Goal: Information Seeking & Learning: Check status

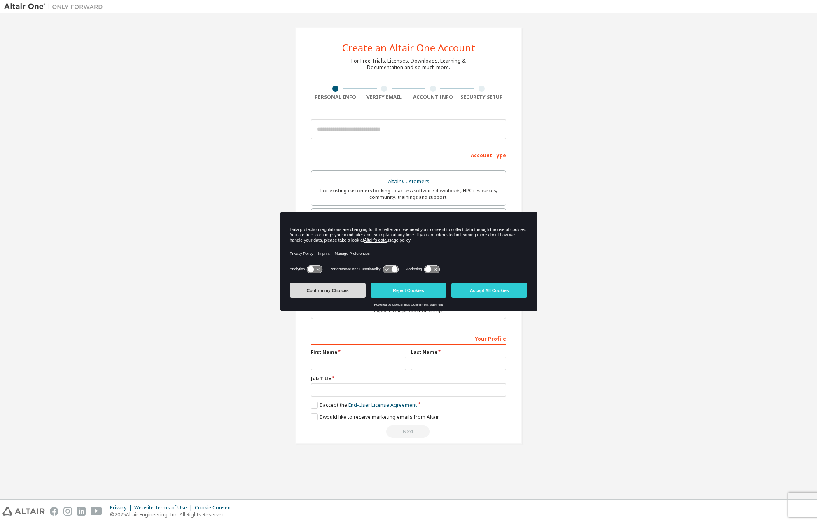
click at [321, 288] on button "Confirm my Choices" at bounding box center [328, 290] width 76 height 15
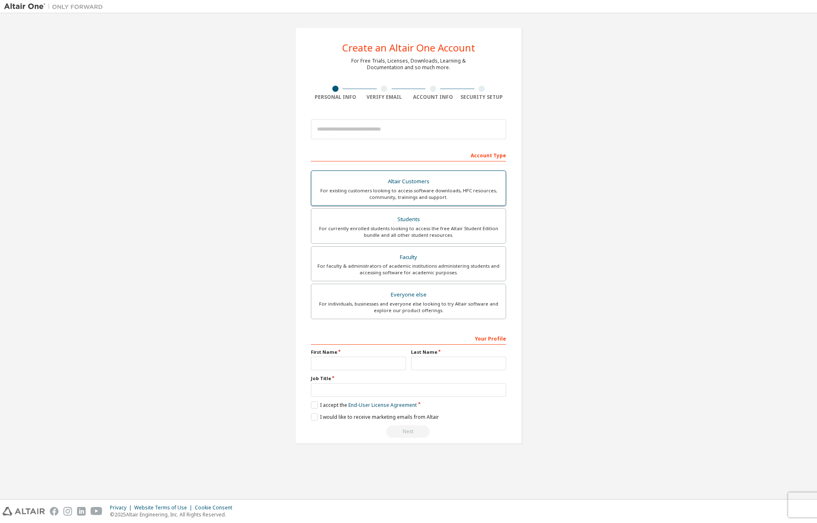
click at [448, 188] on div "For existing customers looking to access software downloads, HPC resources, com…" at bounding box center [408, 193] width 185 height 13
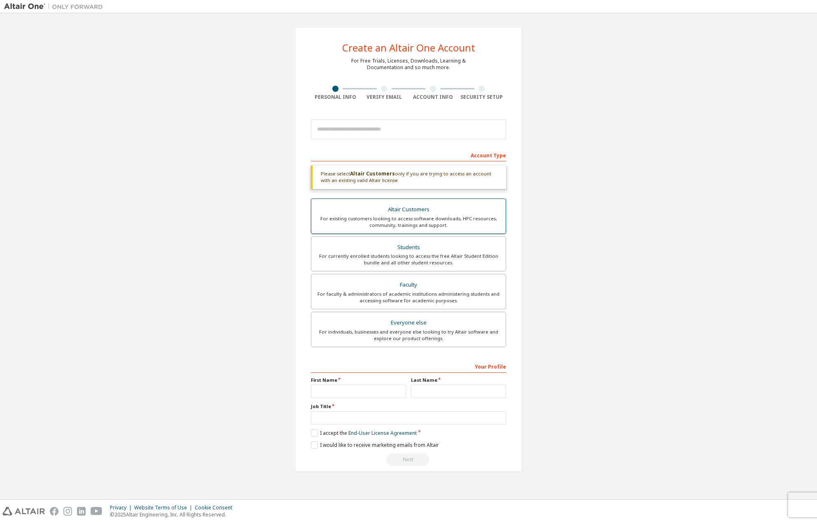
click at [462, 210] on div "Altair Customers" at bounding box center [408, 210] width 185 height 12
click at [372, 393] on input "text" at bounding box center [358, 392] width 95 height 14
type input "*********"
click at [491, 391] on input "text" at bounding box center [458, 392] width 95 height 14
type input "*****"
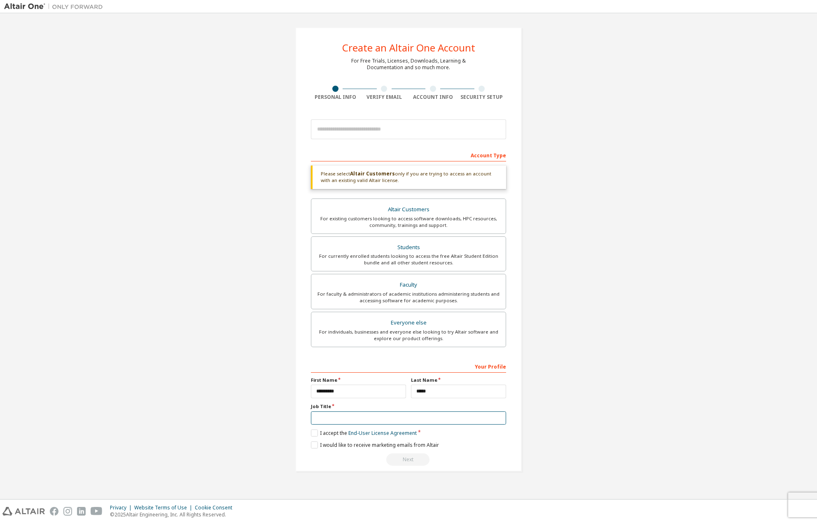
click at [418, 421] on input "text" at bounding box center [408, 419] width 195 height 14
type input "**********"
click at [311, 434] on div "Create an Altair One Account For Free Trials, Licenses, Downloads, Learning & D…" at bounding box center [408, 249] width 227 height 445
click at [315, 433] on label "I accept the End-User License Agreement" at bounding box center [364, 433] width 106 height 7
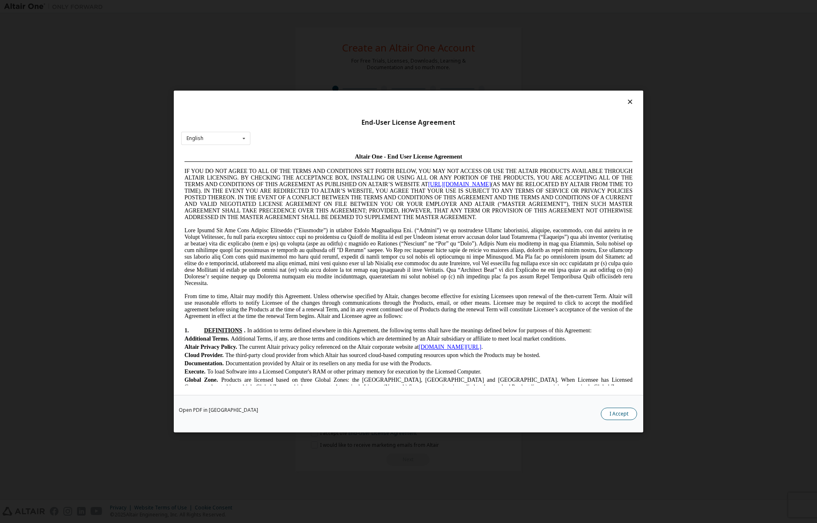
click at [618, 410] on button "I Accept" at bounding box center [619, 414] width 36 height 12
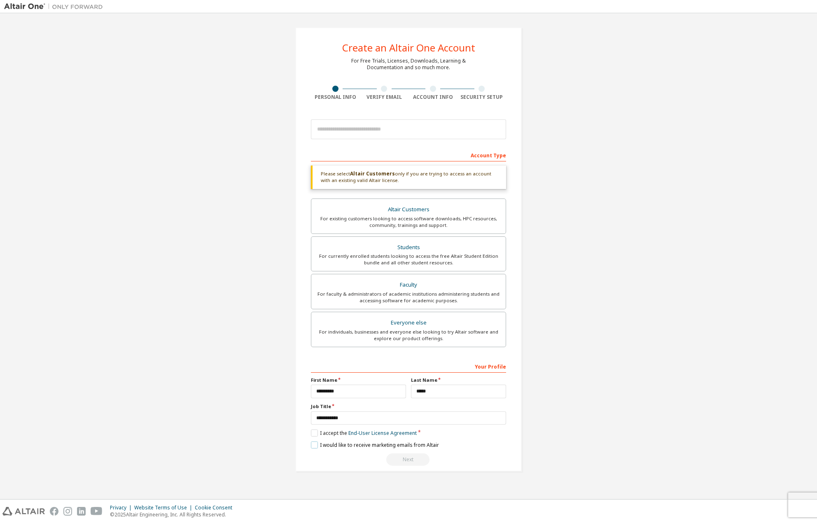
click at [388, 442] on label "I would like to receive marketing emails from Altair" at bounding box center [375, 445] width 128 height 7
click at [370, 445] on label "I would like to receive marketing emails from Altair" at bounding box center [375, 445] width 128 height 7
click at [334, 434] on label "I accept the End-User License Agreement" at bounding box center [364, 433] width 106 height 7
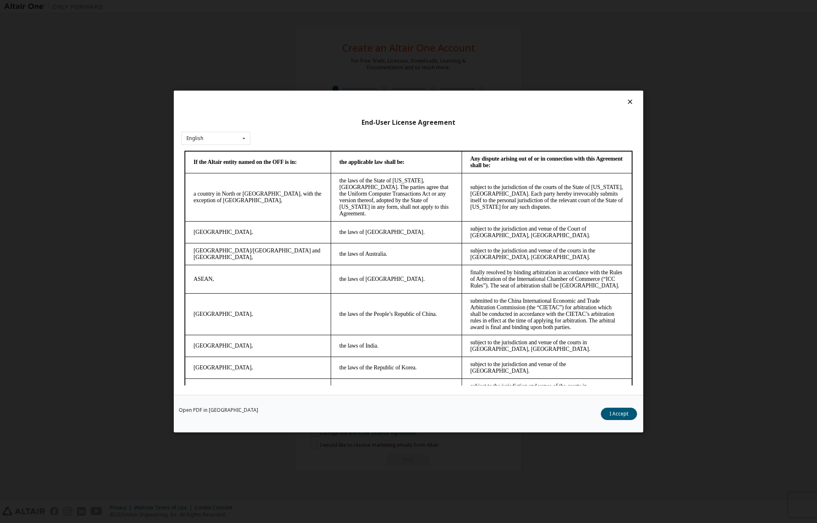
scroll to position [2022, 0]
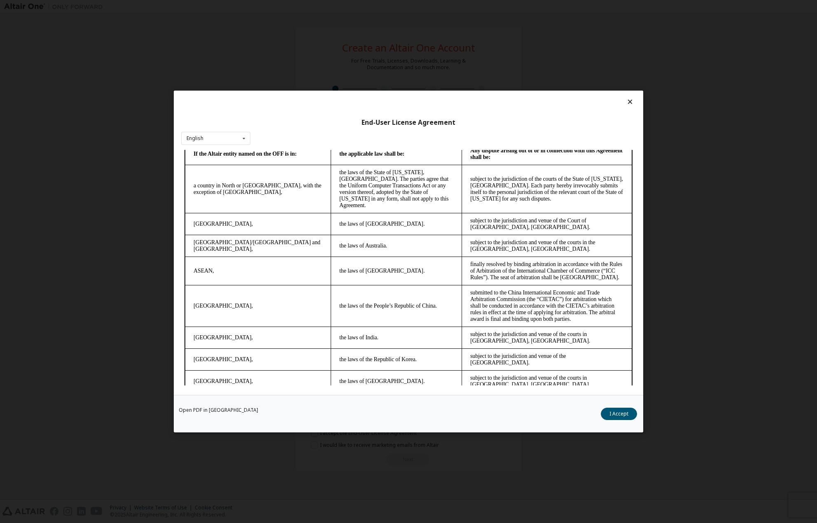
drag, startPoint x: 634, startPoint y: 171, endPoint x: 794, endPoint y: 538, distance: 400.4
click at [616, 411] on button "I Accept" at bounding box center [619, 414] width 36 height 12
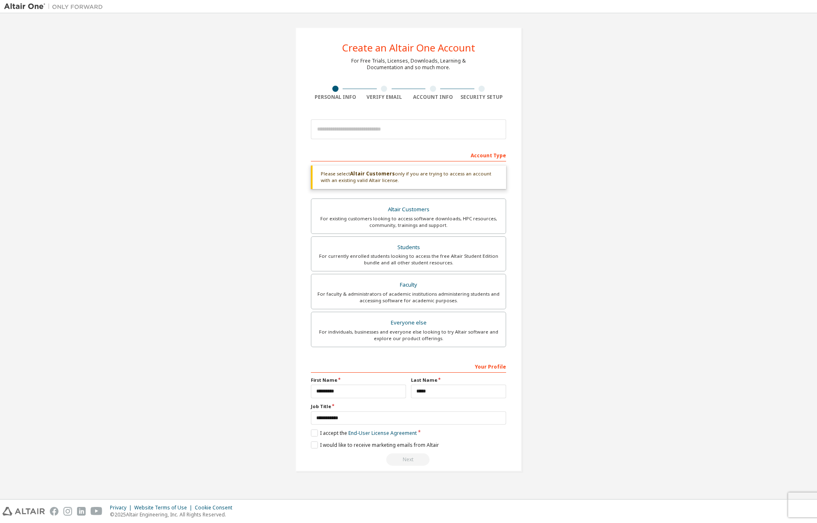
click at [410, 459] on div "Next" at bounding box center [408, 460] width 195 height 12
click at [411, 211] on div "Altair Customers" at bounding box center [408, 210] width 185 height 12
click at [445, 124] on input "email" at bounding box center [408, 129] width 195 height 20
type input "**********"
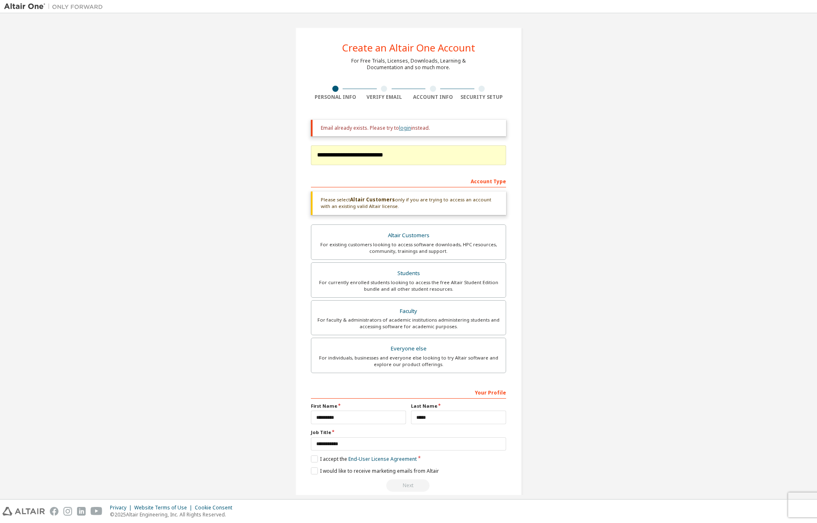
click at [404, 131] on link "login" at bounding box center [405, 127] width 12 height 7
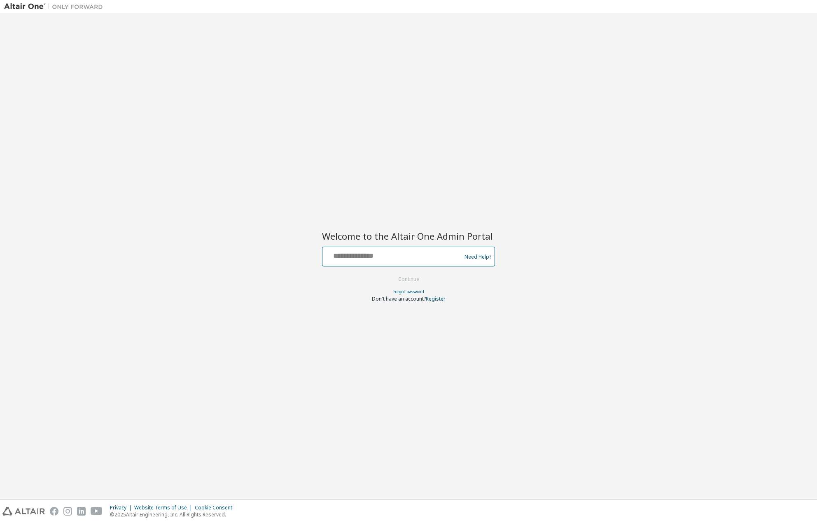
click at [394, 255] on input "text" at bounding box center [393, 255] width 135 height 12
type input "**********"
click at [421, 270] on form "**********" at bounding box center [408, 275] width 173 height 56
click at [419, 278] on button "Continue" at bounding box center [409, 279] width 38 height 12
click at [405, 252] on input "text" at bounding box center [393, 255] width 135 height 12
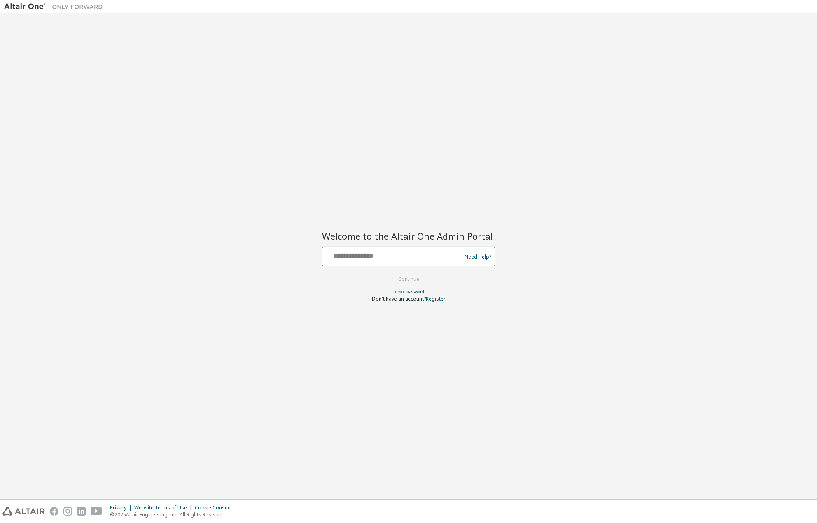
type input "**********"
click at [413, 283] on button "Continue" at bounding box center [409, 279] width 38 height 12
click at [369, 259] on input "text" at bounding box center [393, 255] width 135 height 12
type input "**********"
click at [411, 276] on button "Continue" at bounding box center [409, 279] width 38 height 12
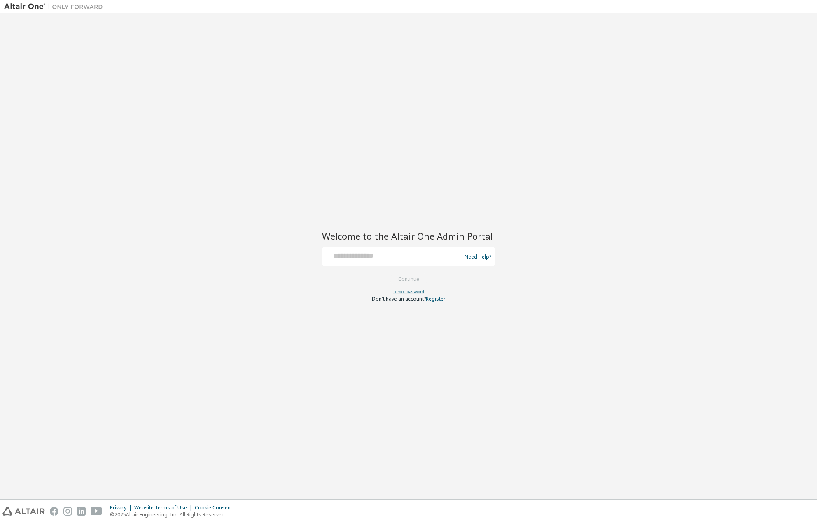
click at [411, 291] on link "Forgot password" at bounding box center [408, 292] width 31 height 6
click at [403, 253] on input "text" at bounding box center [393, 255] width 135 height 12
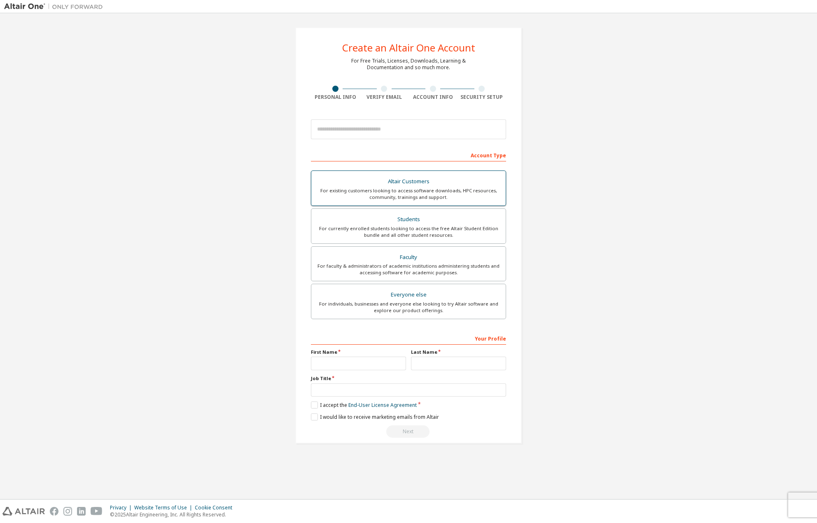
click at [404, 185] on div "Altair Customers" at bounding box center [408, 182] width 185 height 12
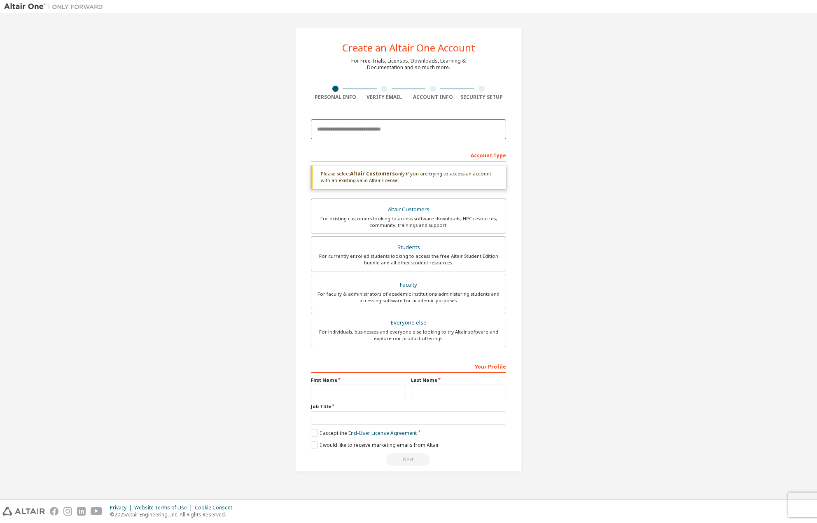
click at [410, 130] on input "email" at bounding box center [408, 129] width 195 height 20
type input "**********"
type input "*********"
type input "*****"
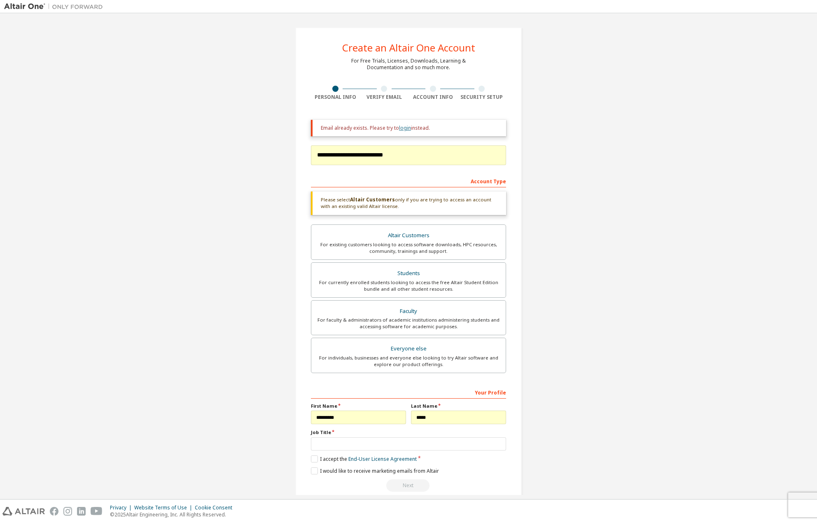
click at [403, 127] on link "login" at bounding box center [405, 127] width 12 height 7
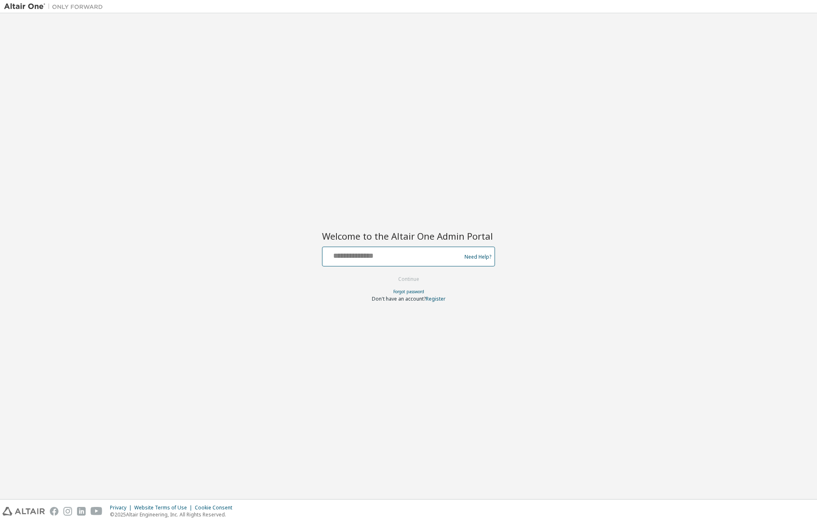
click at [412, 257] on input "text" at bounding box center [393, 255] width 135 height 12
type input "**********"
click at [410, 276] on button "Continue" at bounding box center [409, 279] width 38 height 12
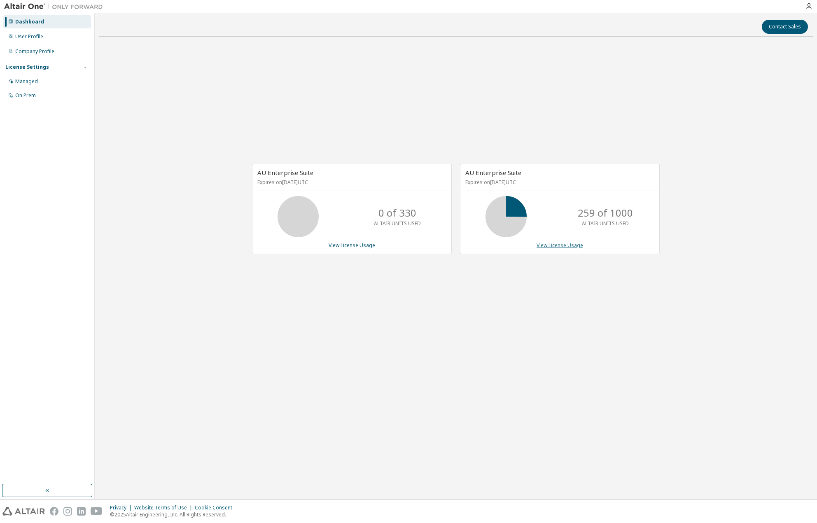
click at [556, 244] on link "View License Usage" at bounding box center [560, 245] width 47 height 7
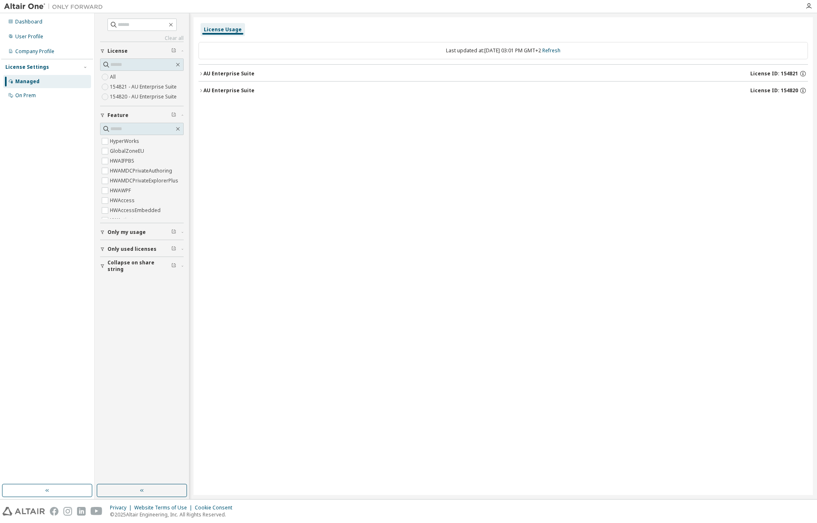
click at [233, 92] on div "AU Enterprise Suite" at bounding box center [229, 90] width 51 height 7
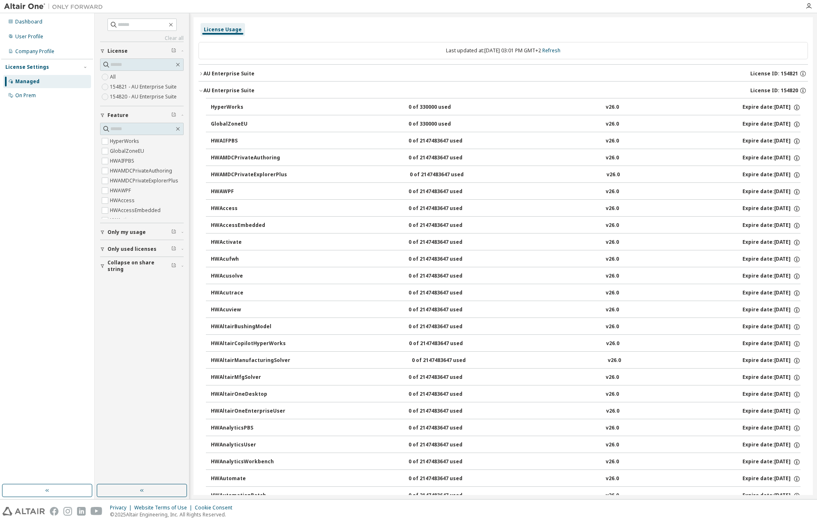
click at [233, 73] on div "AU Enterprise Suite" at bounding box center [229, 73] width 51 height 7
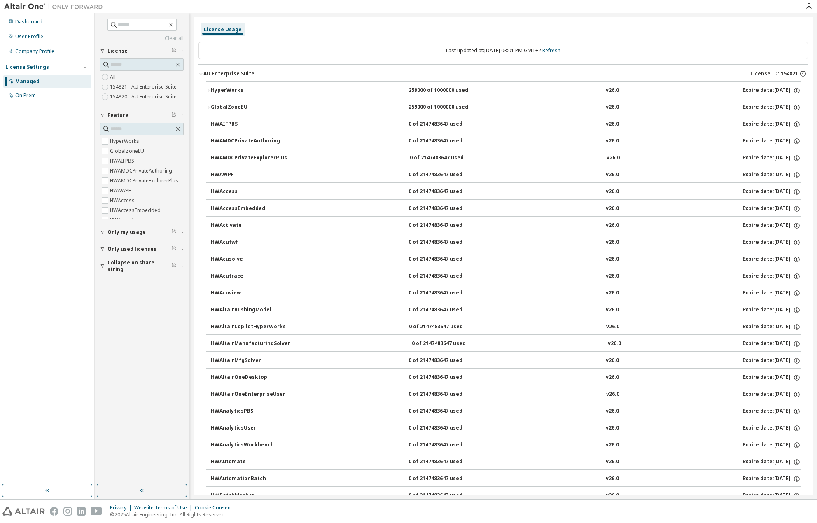
click at [800, 74] on icon "button" at bounding box center [803, 73] width 7 height 7
click at [241, 70] on div "AU Enterprise Suite" at bounding box center [229, 73] width 51 height 7
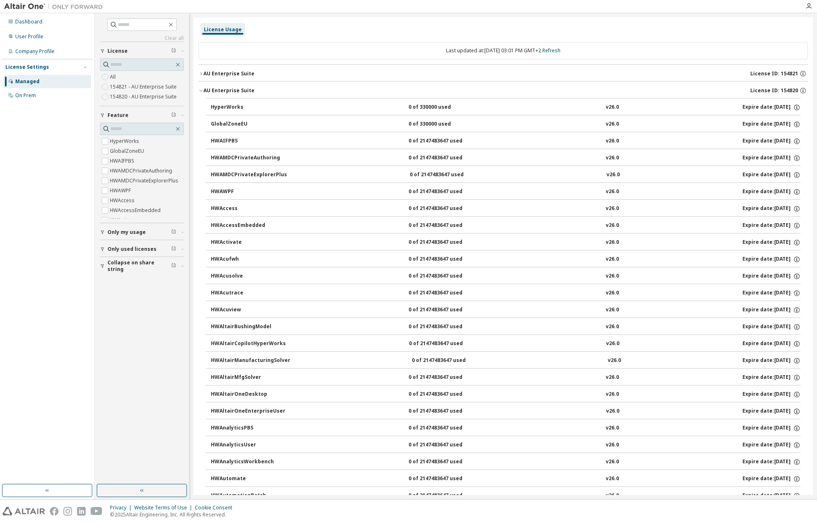
click at [241, 91] on div "AU Enterprise Suite" at bounding box center [229, 90] width 51 height 7
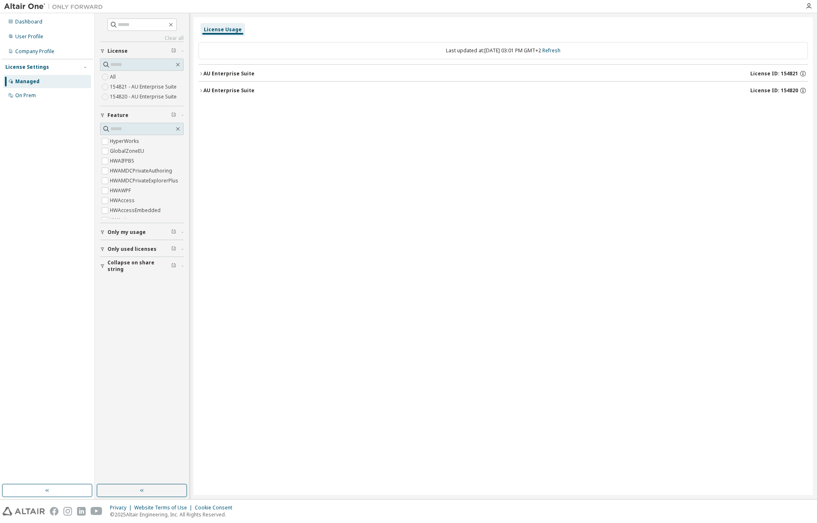
click at [241, 91] on div "AU Enterprise Suite" at bounding box center [229, 90] width 51 height 7
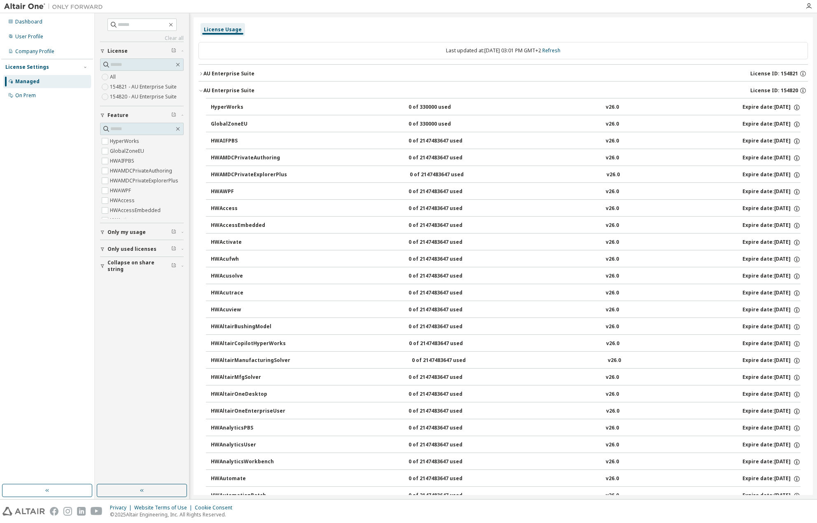
click at [214, 84] on button "AU Enterprise Suite License ID: 154820" at bounding box center [504, 91] width 610 height 18
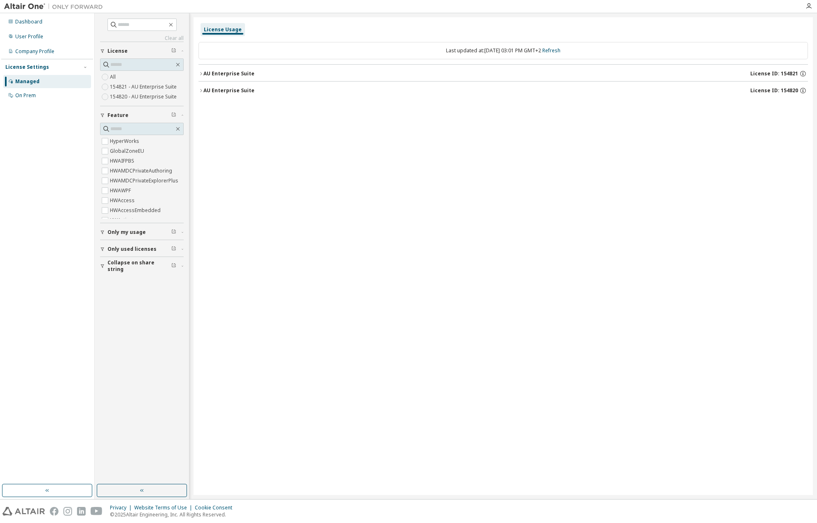
click at [218, 73] on div "AU Enterprise Suite" at bounding box center [229, 73] width 51 height 7
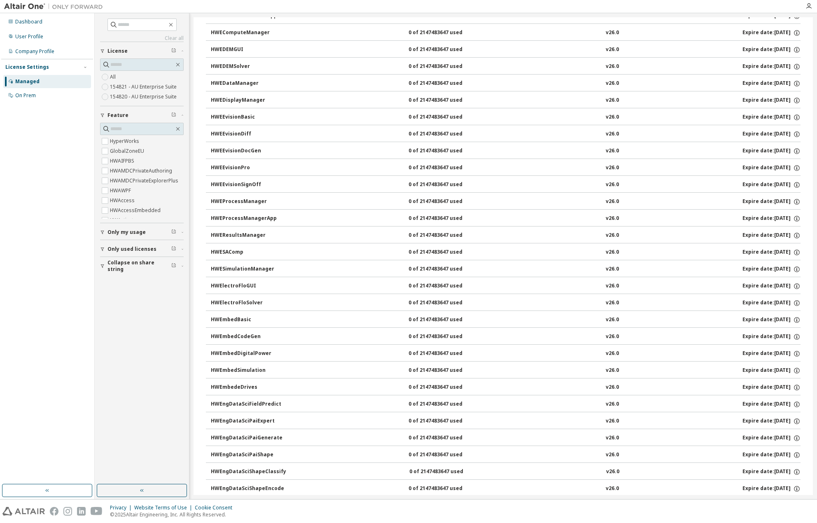
scroll to position [865, 0]
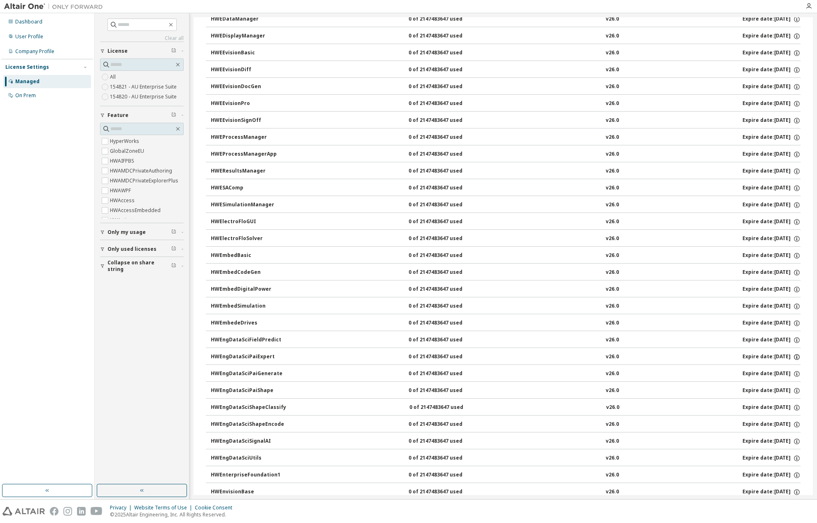
click at [794, 356] on icon "button" at bounding box center [797, 357] width 7 height 7
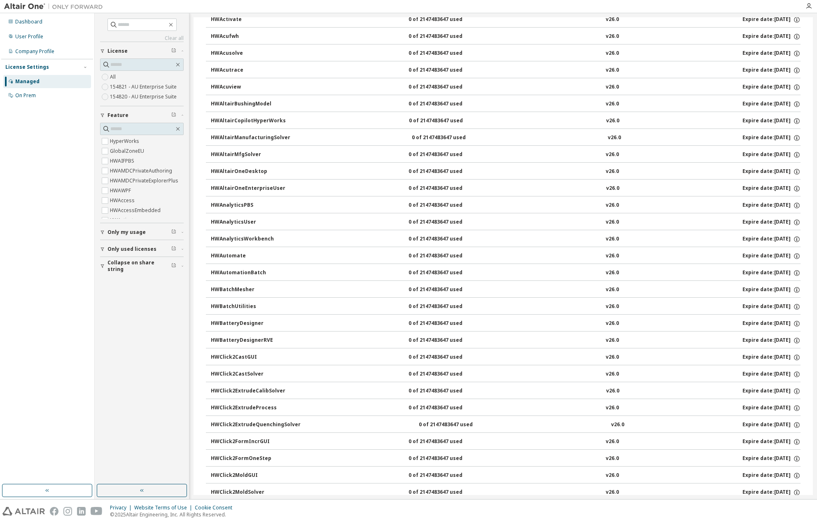
scroll to position [0, 0]
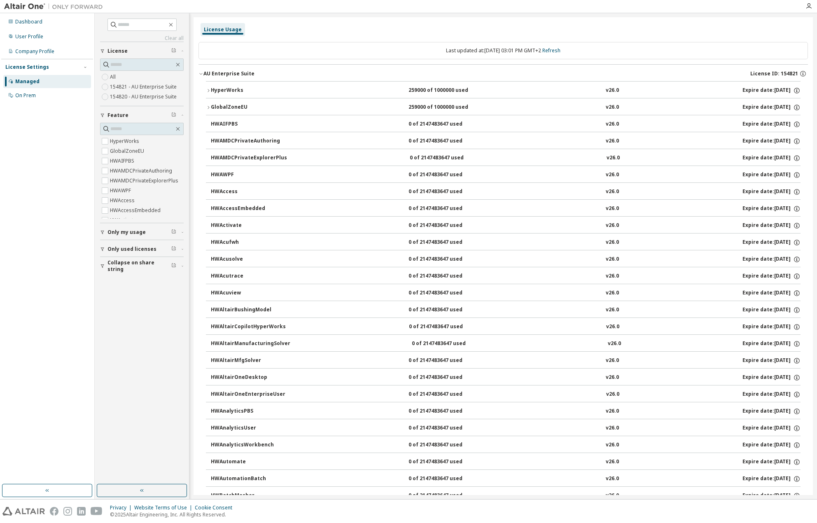
click at [803, 72] on div "License ID: 154821" at bounding box center [780, 73] width 58 height 7
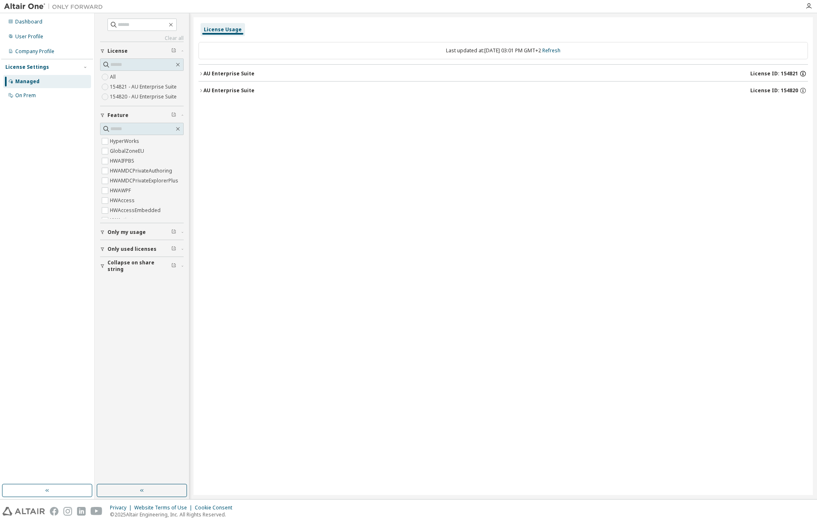
click at [801, 73] on icon "button" at bounding box center [804, 74] width 6 height 6
click at [236, 70] on div "AU Enterprise Suite" at bounding box center [229, 73] width 51 height 7
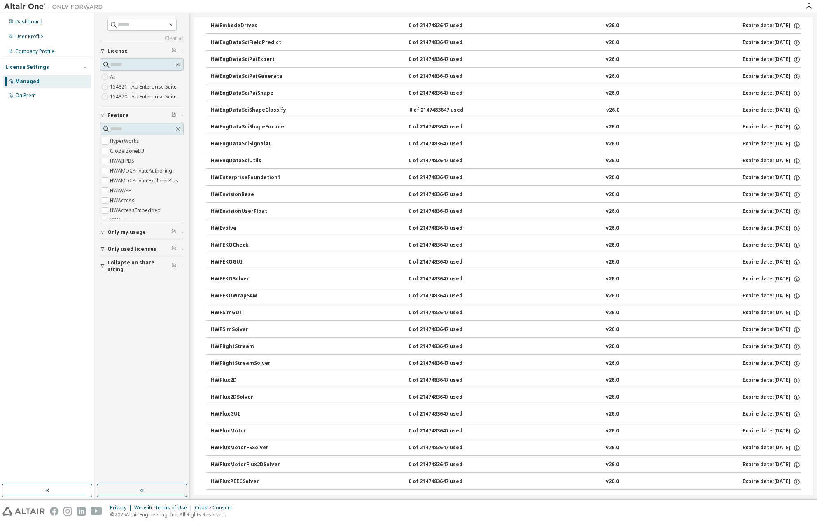
scroll to position [1154, 0]
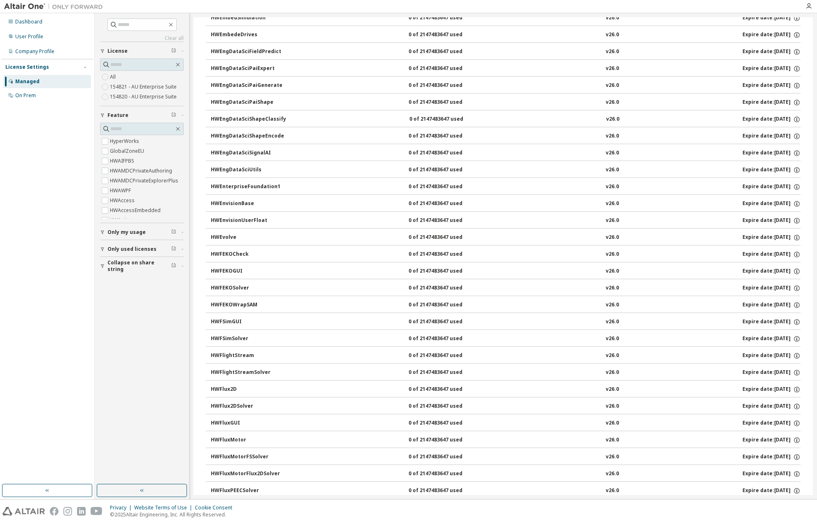
click at [227, 271] on div "HWFEKOGUI" at bounding box center [248, 271] width 74 height 7
click at [208, 269] on div "HWFEKOGUI 0 of 2147483647 used v26.0 Expire date: [DATE]" at bounding box center [503, 270] width 595 height 17
click at [222, 269] on div "HWFEKOGUI" at bounding box center [248, 271] width 74 height 7
click at [228, 268] on div "HWFEKOGUI" at bounding box center [248, 271] width 74 height 7
click at [421, 265] on button "HWFEKOGUI 0 of 2147483647 used v26.0 Expire date: [DATE]" at bounding box center [506, 271] width 590 height 18
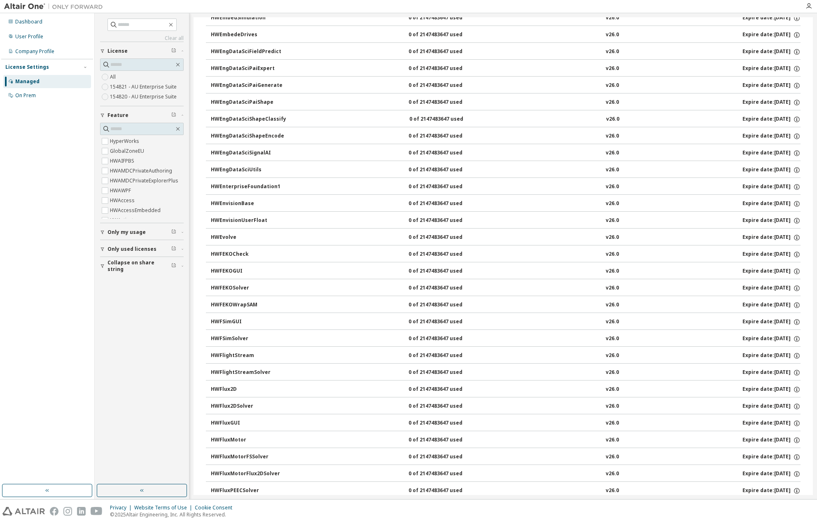
click at [647, 268] on div "HWFEKOGUI 0 of 2147483647 used v26.0 Expire date: [DATE]" at bounding box center [506, 271] width 590 height 7
click at [777, 273] on div "Expire date: [DATE]" at bounding box center [772, 271] width 58 height 7
click at [795, 270] on icon "button" at bounding box center [797, 272] width 6 height 6
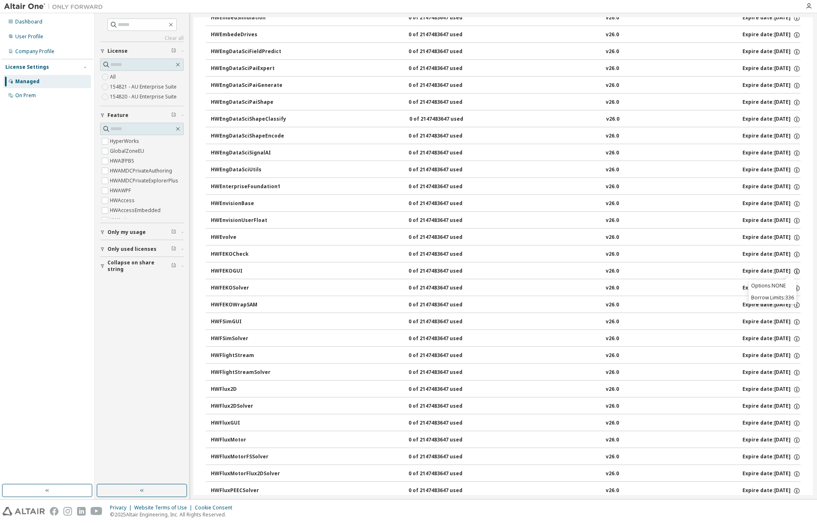
click at [795, 270] on icon "button" at bounding box center [797, 272] width 6 height 6
click at [327, 253] on div "HWFEKOCheck 0 of 2147483647 used v26.0 Expire date: [DATE]" at bounding box center [506, 254] width 590 height 7
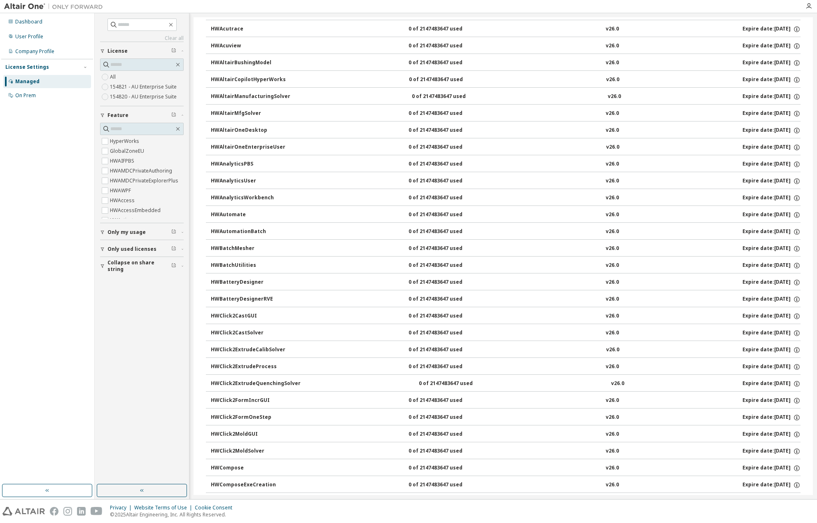
scroll to position [0, 0]
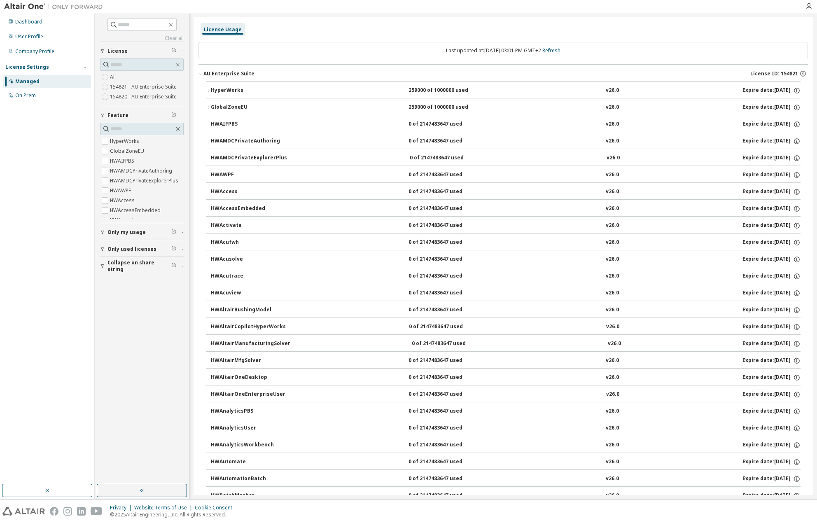
click at [516, 44] on div "Last updated at: [DATE] 03:01 PM GMT+2 Refresh" at bounding box center [504, 50] width 610 height 17
click at [34, 82] on div "Managed" at bounding box center [27, 81] width 24 height 7
click at [560, 49] on link "Refresh" at bounding box center [552, 50] width 18 height 7
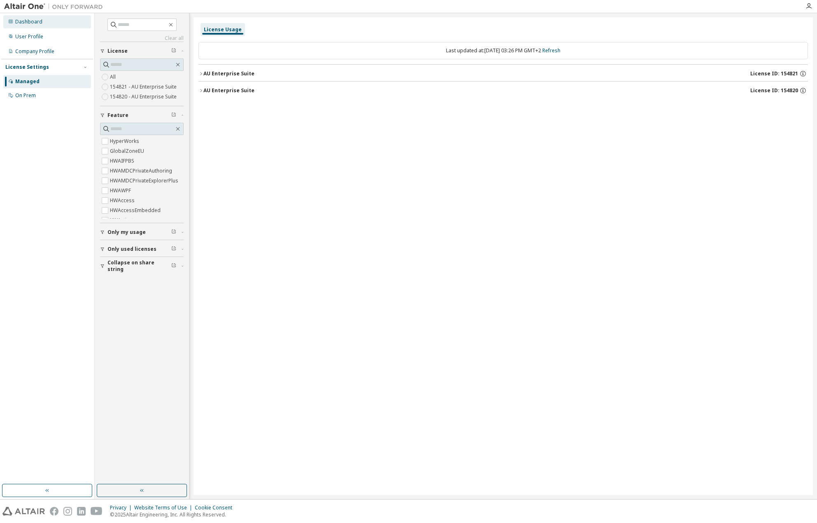
click at [28, 20] on div "Dashboard" at bounding box center [28, 22] width 27 height 7
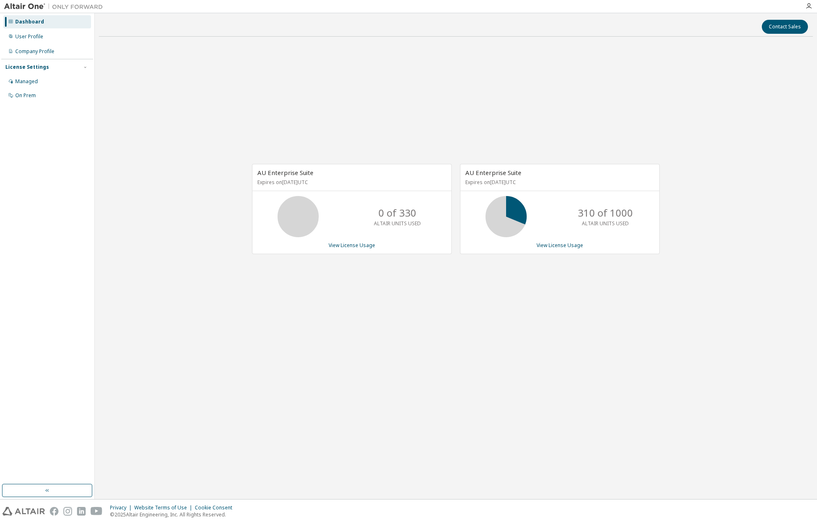
click at [504, 175] on span "AU Enterprise Suite" at bounding box center [494, 173] width 56 height 8
click at [506, 169] on span "AU Enterprise Suite" at bounding box center [494, 173] width 56 height 8
click at [300, 176] on span "AU Enterprise Suite" at bounding box center [286, 173] width 56 height 8
click at [553, 244] on link "View License Usage" at bounding box center [560, 245] width 47 height 7
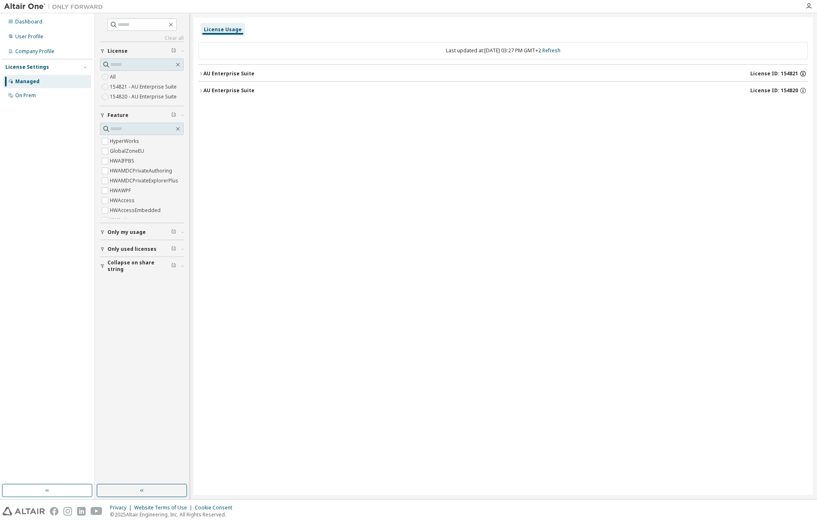
click at [800, 75] on icon "button" at bounding box center [803, 73] width 7 height 7
click at [751, 101] on p "UUID: 5F80202C-93DF-11F0-844C-75CAA6CA7D7F17" at bounding box center [736, 102] width 131 height 7
click at [797, 105] on icon at bounding box center [798, 103] width 5 height 6
click at [742, 143] on div "License ID: 154821 UUID: 5F80202C-93DF-11F0-844C-75CAA6CA7D7F17 Start Date: [DA…" at bounding box center [736, 115] width 141 height 66
click at [708, 86] on div "License ID: 154821 UUID: 5F80202C-93DF-11F0-844C-75CAA6CA7D7F17 Start Date: [DA…" at bounding box center [736, 115] width 141 height 66
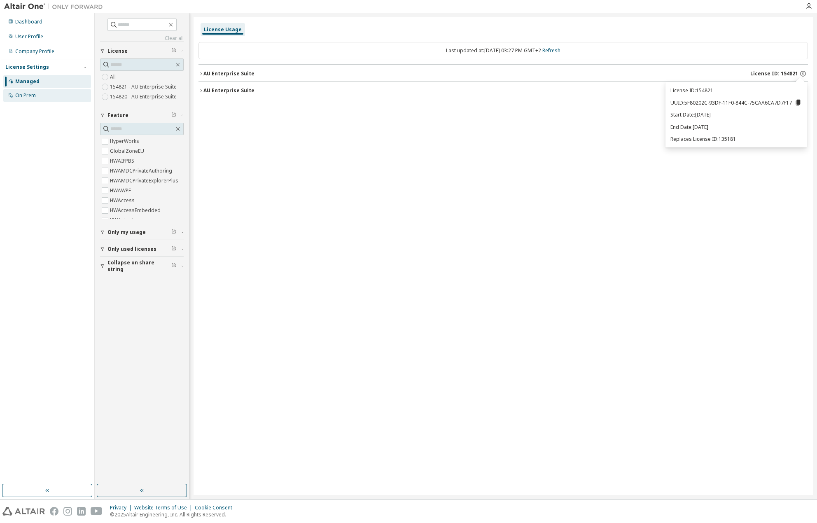
click at [19, 94] on div "On Prem" at bounding box center [25, 95] width 21 height 7
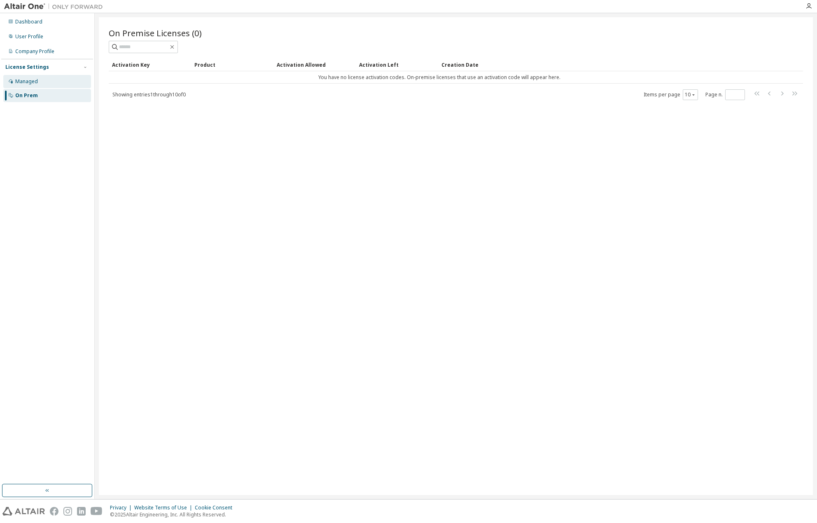
click at [34, 80] on div "Managed" at bounding box center [26, 81] width 23 height 7
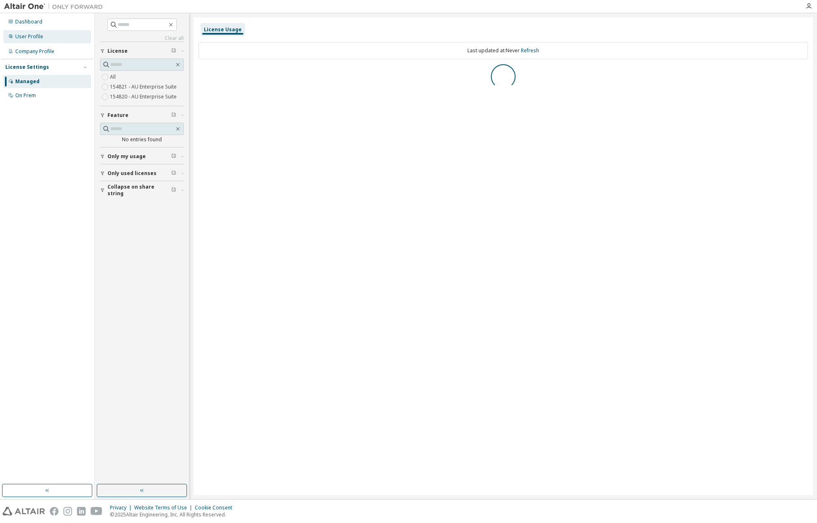
click at [30, 42] on div "User Profile" at bounding box center [47, 36] width 88 height 13
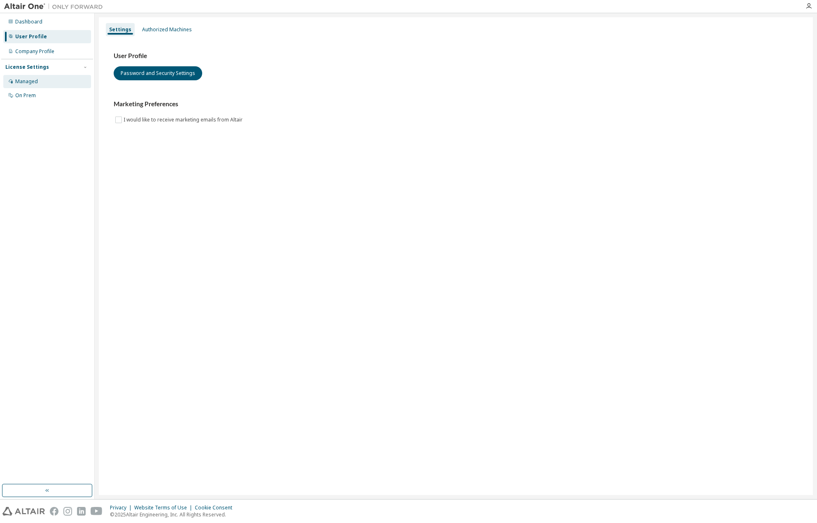
click at [30, 75] on div "Managed" at bounding box center [47, 81] width 88 height 13
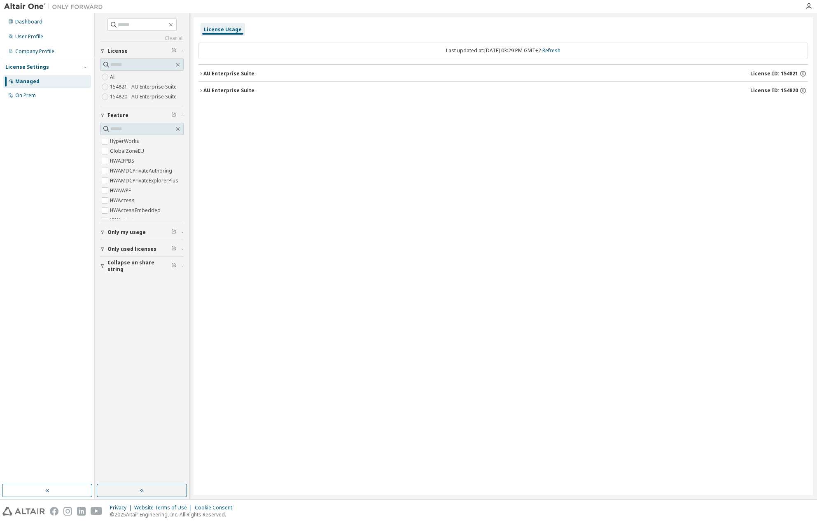
click at [246, 72] on div "AU Enterprise Suite" at bounding box center [229, 73] width 51 height 7
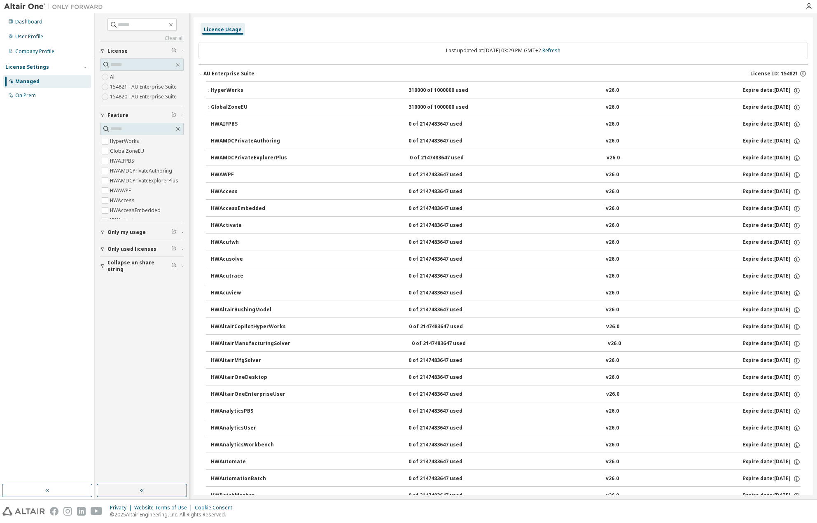
click at [210, 89] on icon "button" at bounding box center [208, 90] width 5 height 5
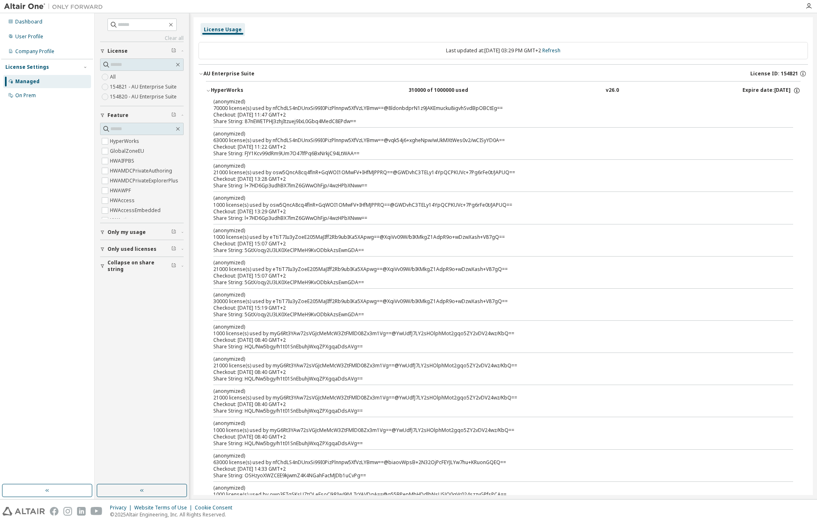
click at [208, 89] on icon "button" at bounding box center [208, 90] width 5 height 5
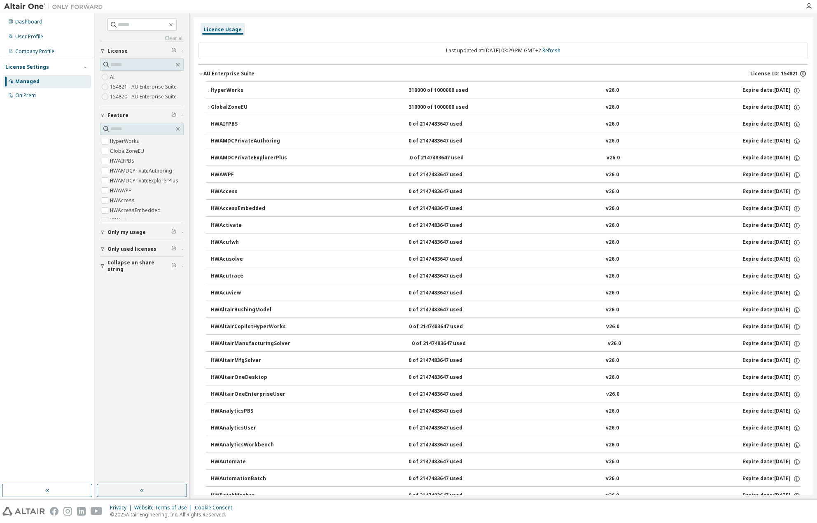
click at [800, 74] on icon "button" at bounding box center [803, 73] width 7 height 7
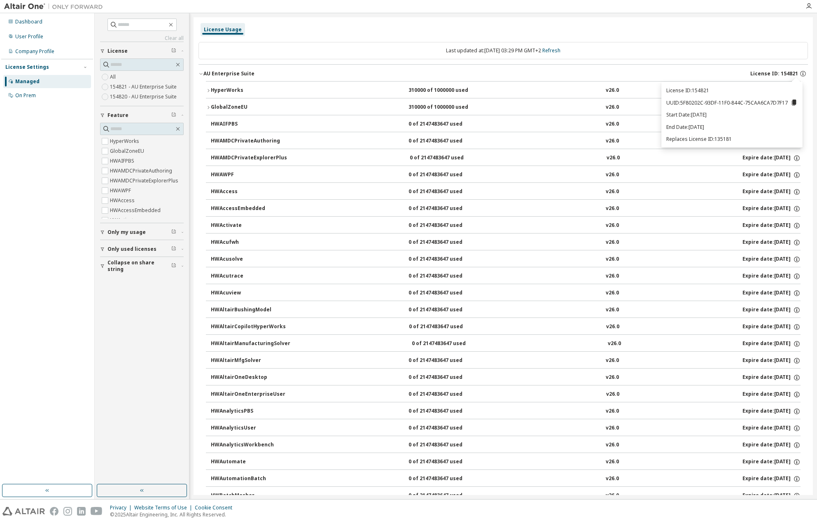
click at [787, 74] on span "License ID: 154821" at bounding box center [775, 73] width 48 height 7
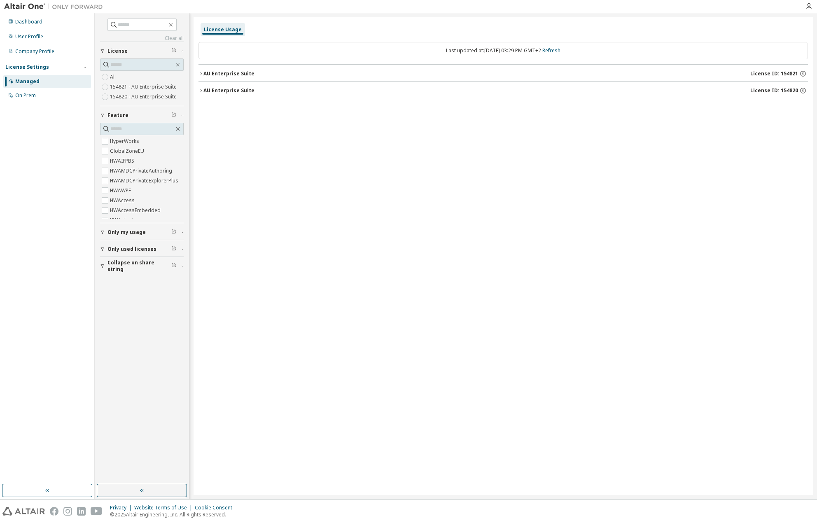
click at [787, 74] on span "License ID: 154821" at bounding box center [775, 73] width 48 height 7
